Goal: Transaction & Acquisition: Book appointment/travel/reservation

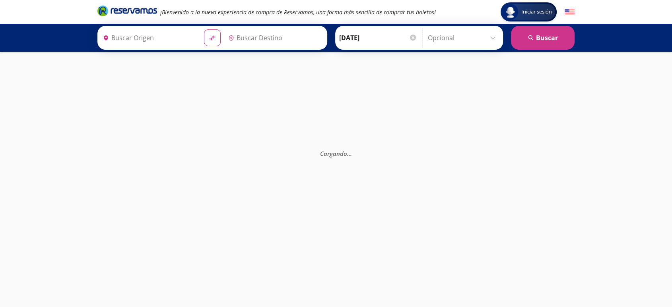
type input "[GEOGRAPHIC_DATA], [GEOGRAPHIC_DATA]"
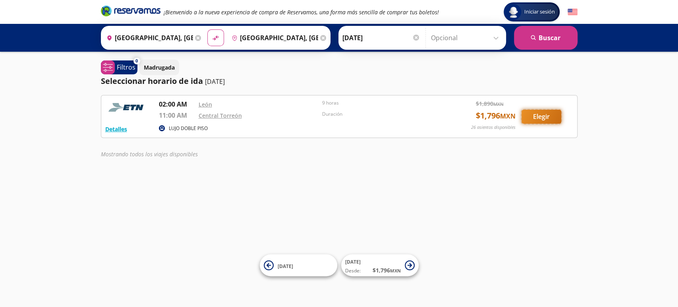
click at [543, 118] on button "Elegir" at bounding box center [542, 117] width 40 height 14
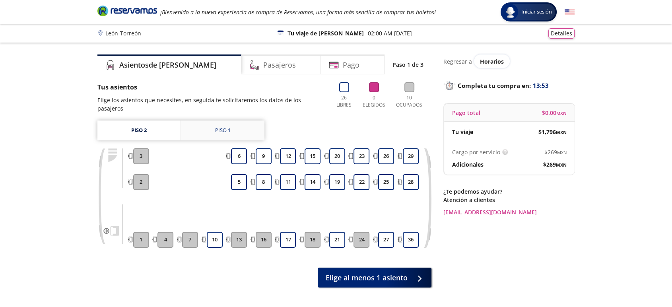
click at [210, 124] on link "Piso 1" at bounding box center [222, 130] width 83 height 20
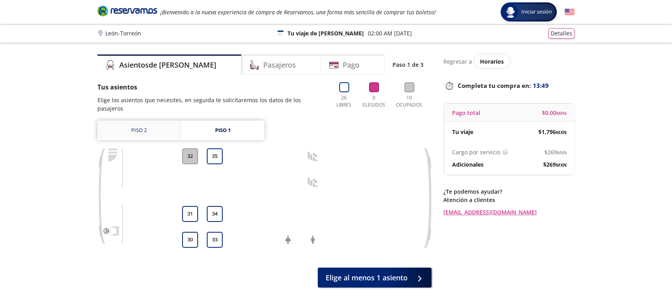
click at [147, 122] on link "Piso 2" at bounding box center [138, 130] width 83 height 20
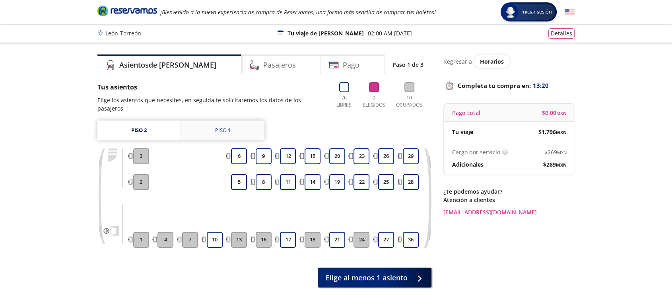
click at [217, 126] on div "Piso 1" at bounding box center [222, 130] width 15 height 8
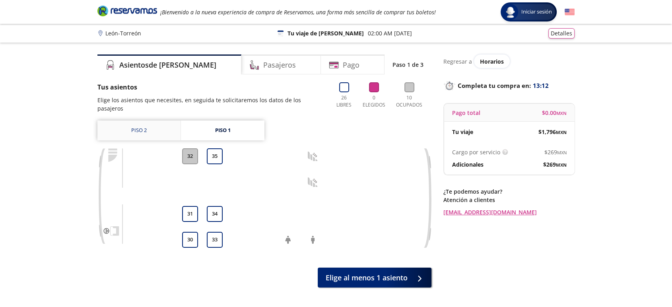
click at [142, 122] on link "Piso 2" at bounding box center [138, 130] width 83 height 20
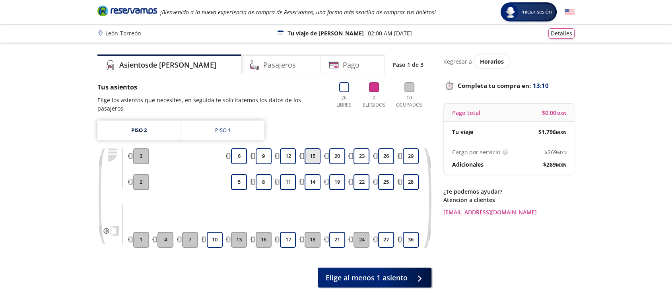
click at [314, 149] on button "15" at bounding box center [312, 156] width 16 height 16
click at [135, 125] on link "Piso 2" at bounding box center [138, 130] width 83 height 20
click at [137, 123] on link "Piso 2" at bounding box center [138, 130] width 83 height 20
click at [211, 126] on link "Piso 1" at bounding box center [222, 130] width 83 height 20
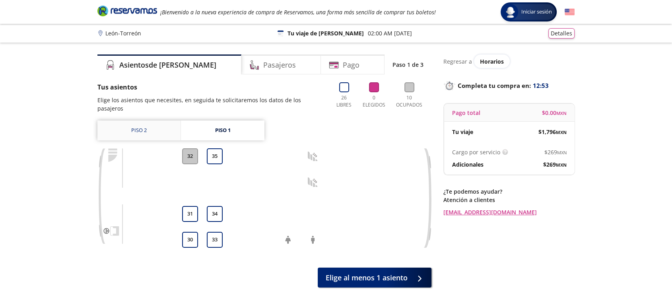
click at [134, 120] on link "Piso 2" at bounding box center [138, 130] width 83 height 20
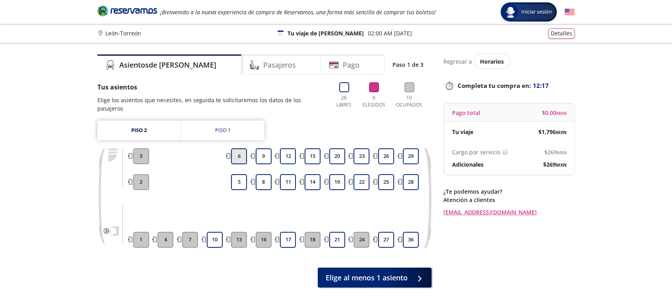
click at [240, 148] on button "6" at bounding box center [239, 156] width 16 height 16
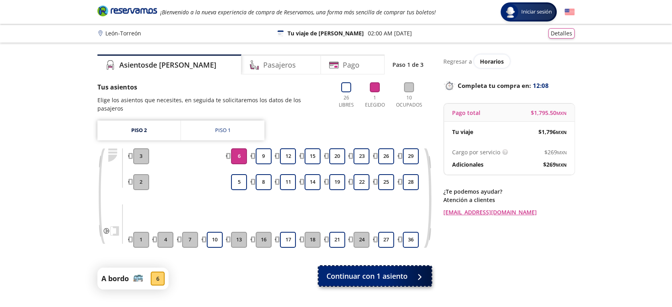
click at [366, 271] on span "Continuar con 1 asiento" at bounding box center [366, 276] width 81 height 11
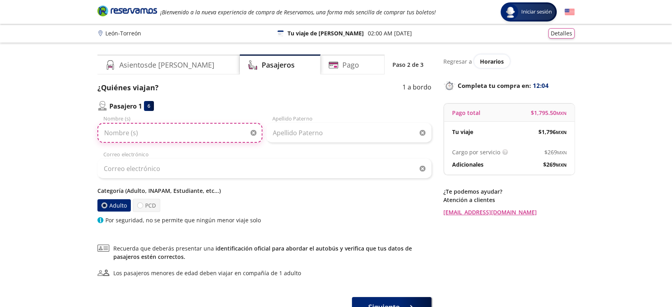
click at [142, 130] on input "Nombre (s)" at bounding box center [179, 133] width 165 height 20
type input "[PERSON_NAME]"
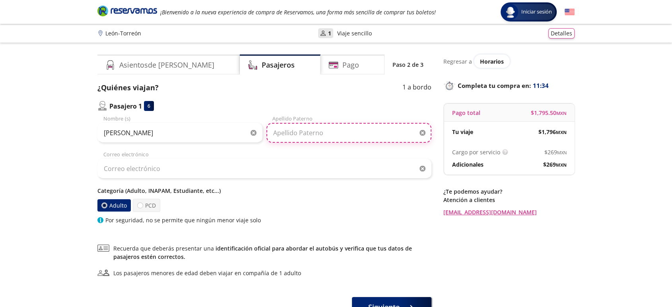
click at [311, 133] on input "Apellido Paterno" at bounding box center [348, 133] width 165 height 20
type input "[PERSON_NAME]"
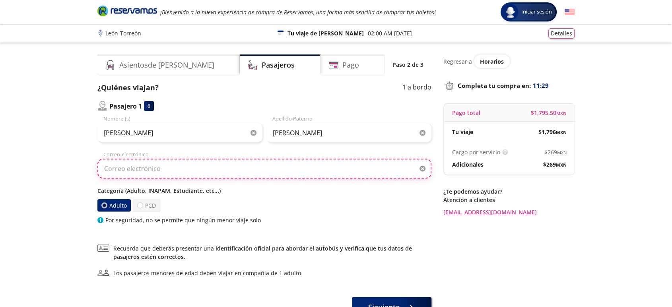
click at [198, 162] on input "Correo electrónico" at bounding box center [264, 169] width 334 height 20
type input "[EMAIL_ADDRESS][DOMAIN_NAME]"
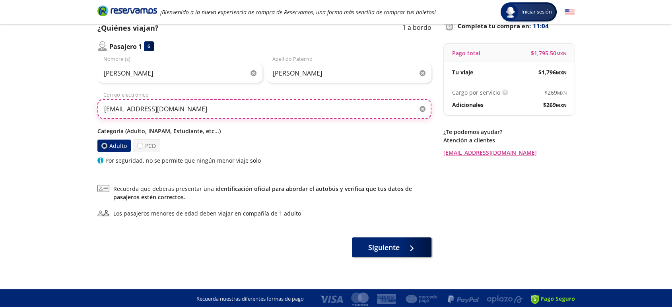
scroll to position [61, 0]
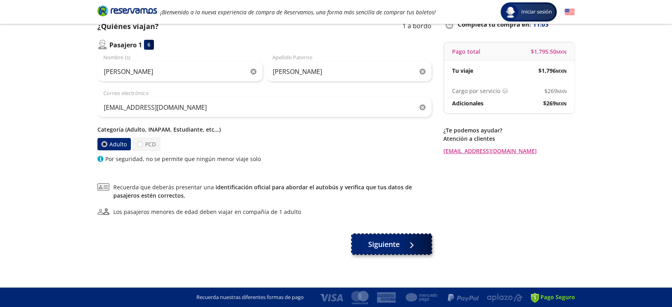
click at [378, 240] on span "Siguiente" at bounding box center [383, 244] width 31 height 11
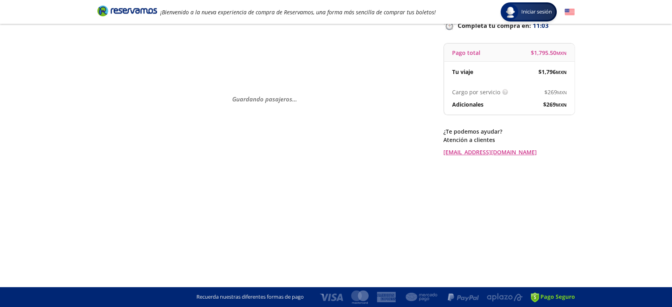
scroll to position [0, 0]
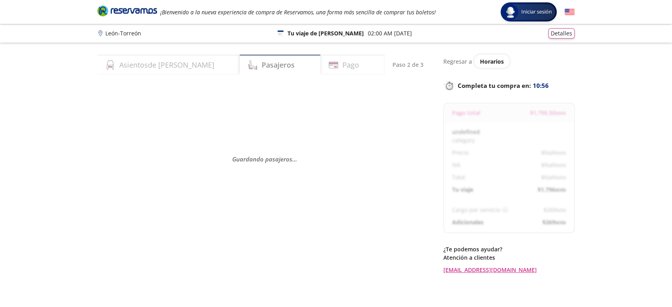
select select "MX"
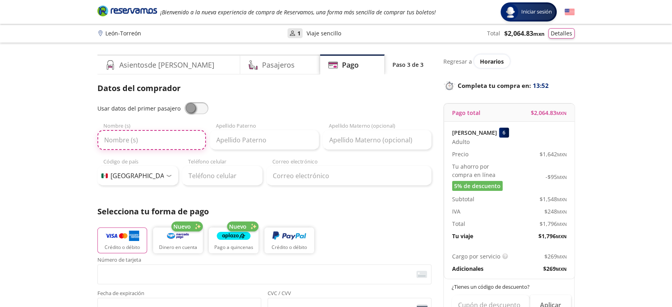
click at [122, 137] on input "Nombre (s)" at bounding box center [151, 140] width 108 height 20
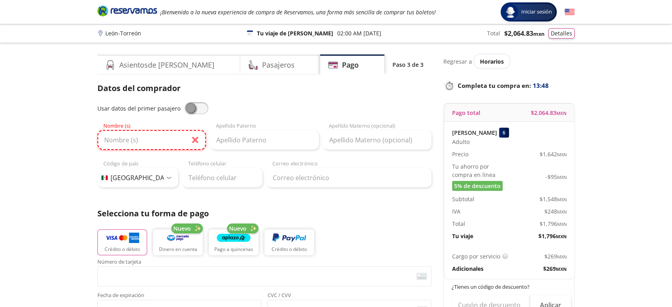
type input "[PERSON_NAME]"
type input "[PERSON_NAME] [PERSON_NAME]"
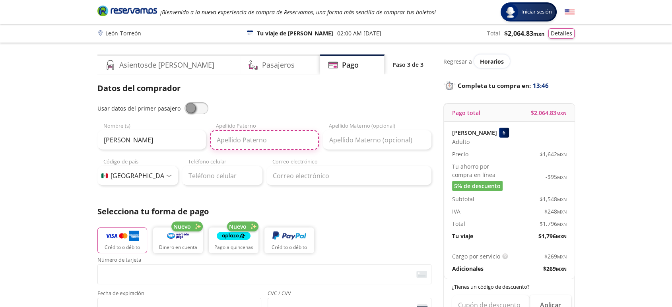
click at [245, 142] on input "Apellido Paterno" at bounding box center [264, 140] width 108 height 20
type input "[PERSON_NAME]"
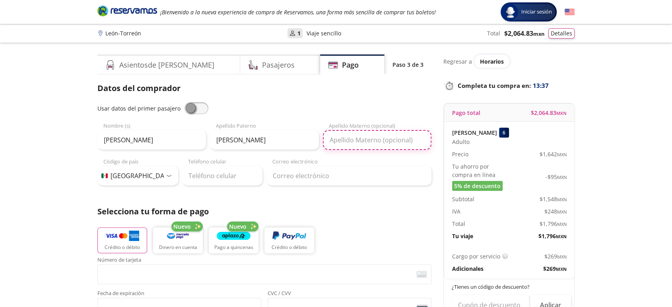
click at [369, 144] on input "Apellido Materno (opcional)" at bounding box center [377, 140] width 108 height 20
type input "[PERSON_NAME]"
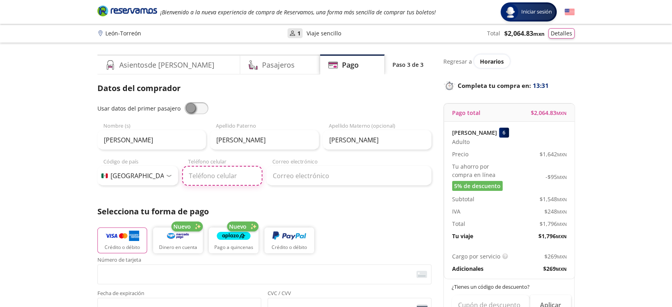
click at [198, 173] on input "Teléfono celular" at bounding box center [222, 176] width 81 height 20
type input "[PHONE_NUMBER]"
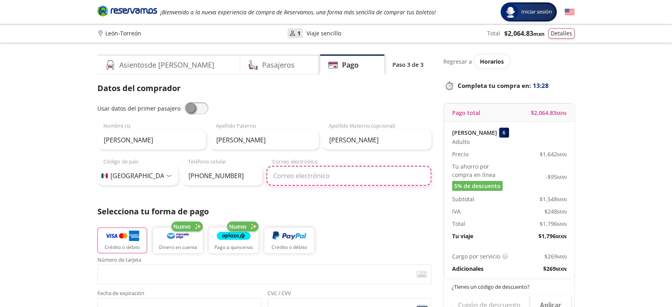
click at [281, 178] on input "Correo electrónico" at bounding box center [348, 176] width 165 height 20
type input "[EMAIL_ADDRESS][DOMAIN_NAME]"
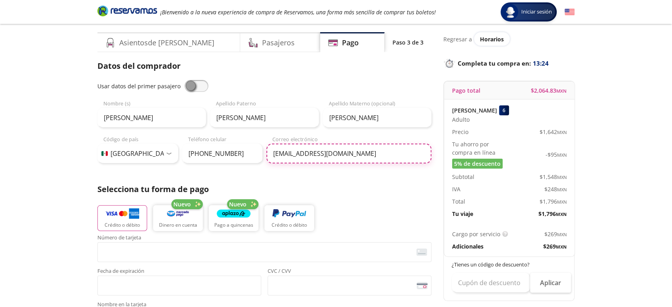
scroll to position [44, 0]
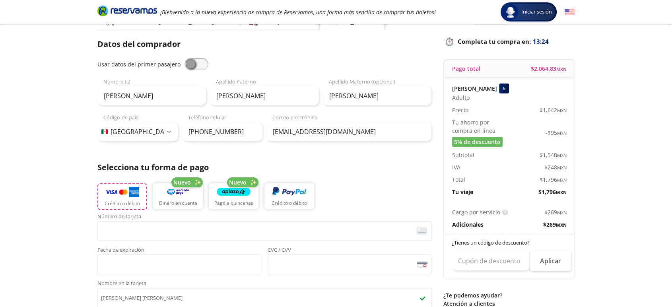
click at [119, 197] on img "button" at bounding box center [122, 192] width 34 height 12
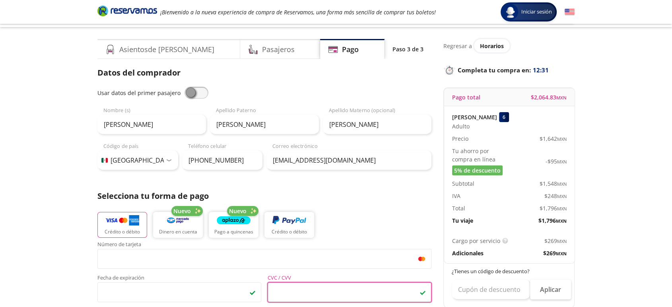
scroll to position [0, 0]
